Goal: Task Accomplishment & Management: Manage account settings

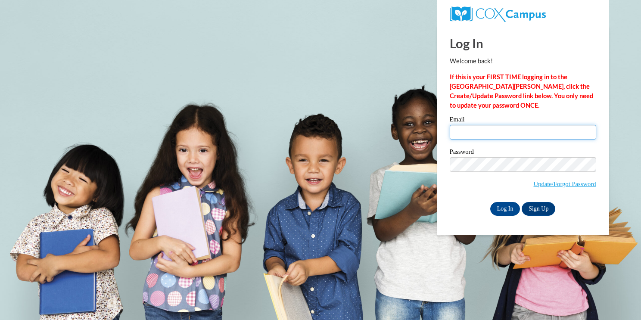
click at [482, 128] on input "Email" at bounding box center [523, 132] width 146 height 15
type input "dsimpson@atlspsch.org"
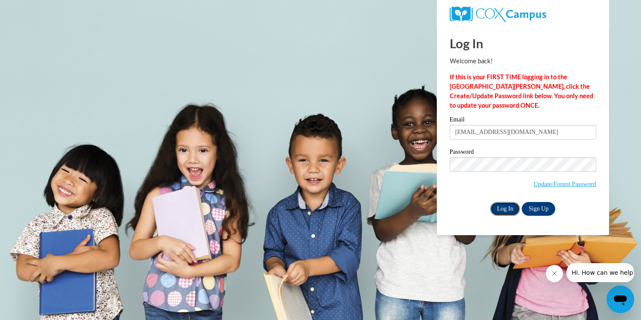
click at [500, 212] on input "Log In" at bounding box center [505, 209] width 30 height 14
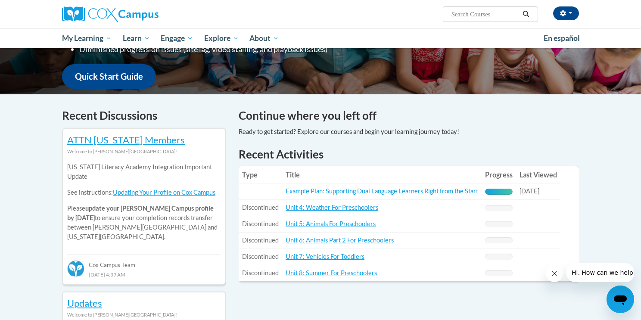
scroll to position [208, 0]
